Goal: Browse casually: Explore the website without a specific task or goal

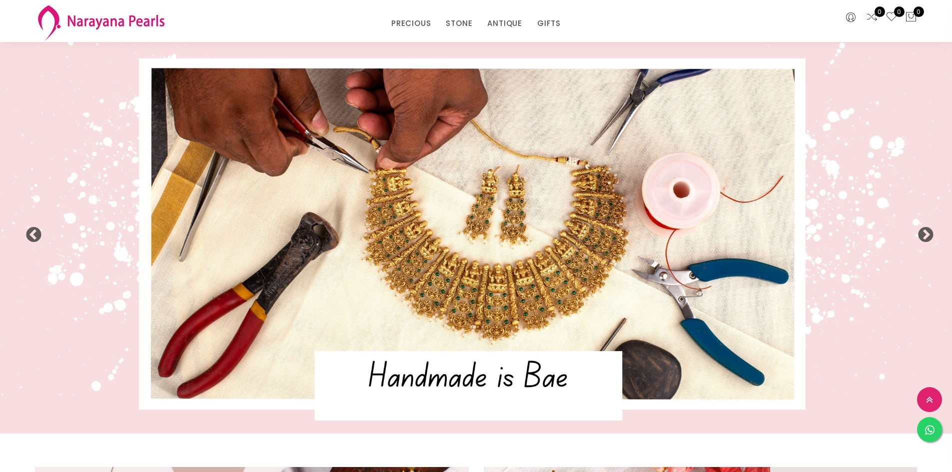
select select "INR"
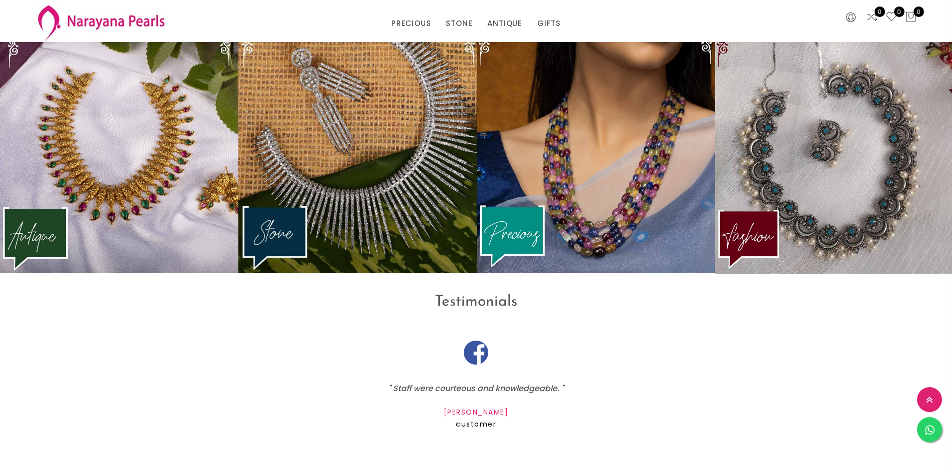
scroll to position [1549, 0]
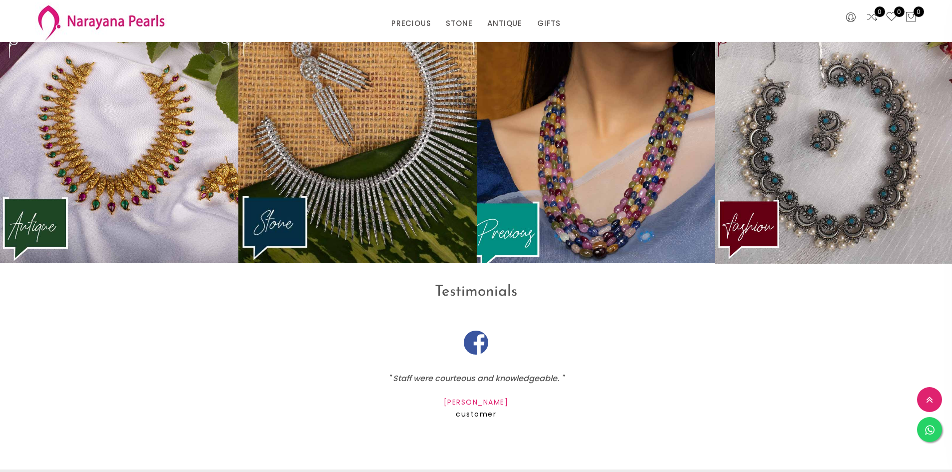
click at [528, 217] on img at bounding box center [596, 138] width 262 height 276
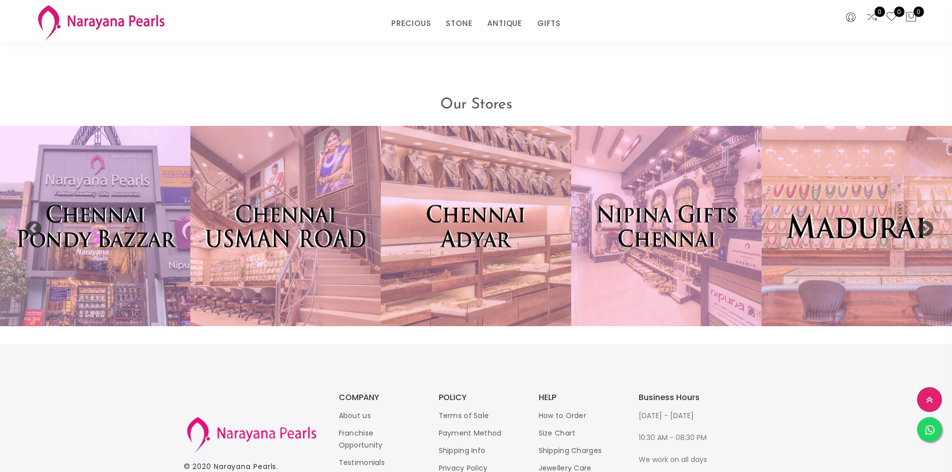
scroll to position [2348, 0]
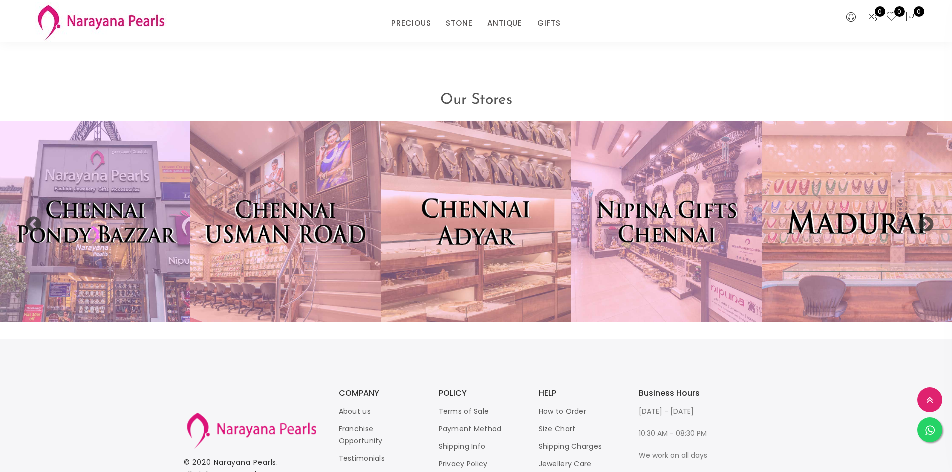
click at [522, 284] on img at bounding box center [475, 221] width 209 height 220
click at [491, 226] on img at bounding box center [475, 221] width 209 height 220
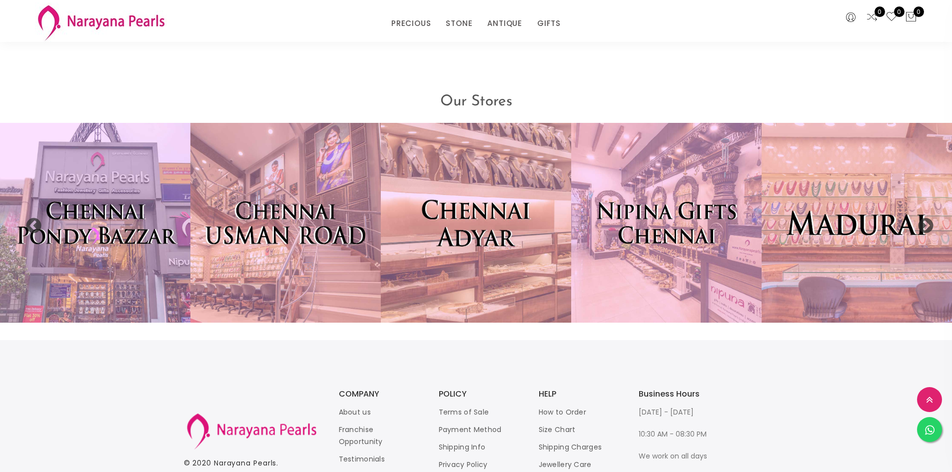
scroll to position [2349, 0]
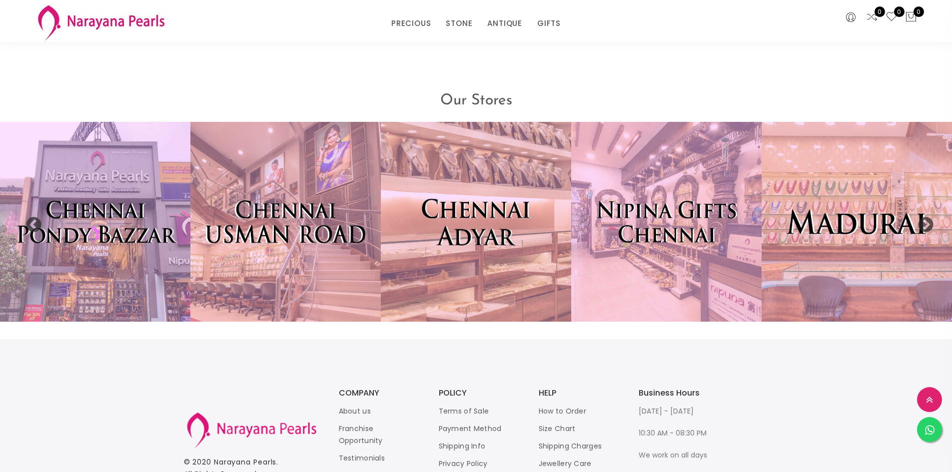
click at [479, 210] on img at bounding box center [475, 222] width 209 height 220
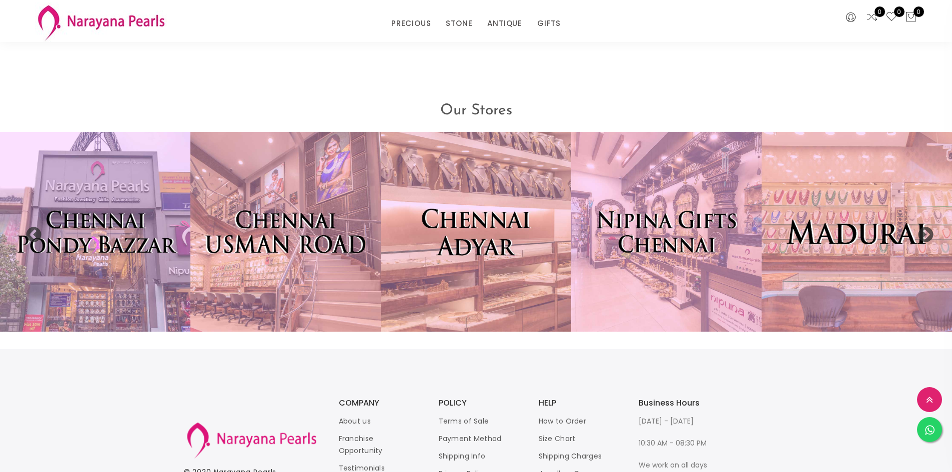
scroll to position [2359, 0]
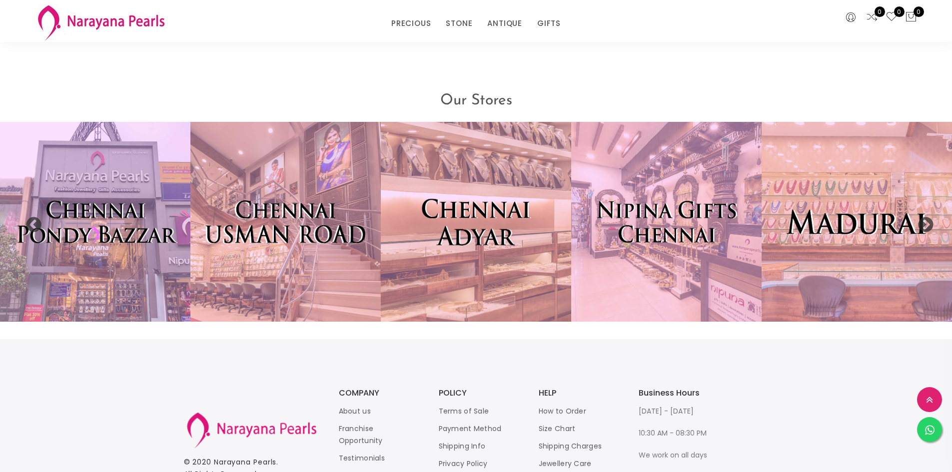
click at [522, 228] on img at bounding box center [475, 222] width 209 height 220
